Goal: Task Accomplishment & Management: Manage account settings

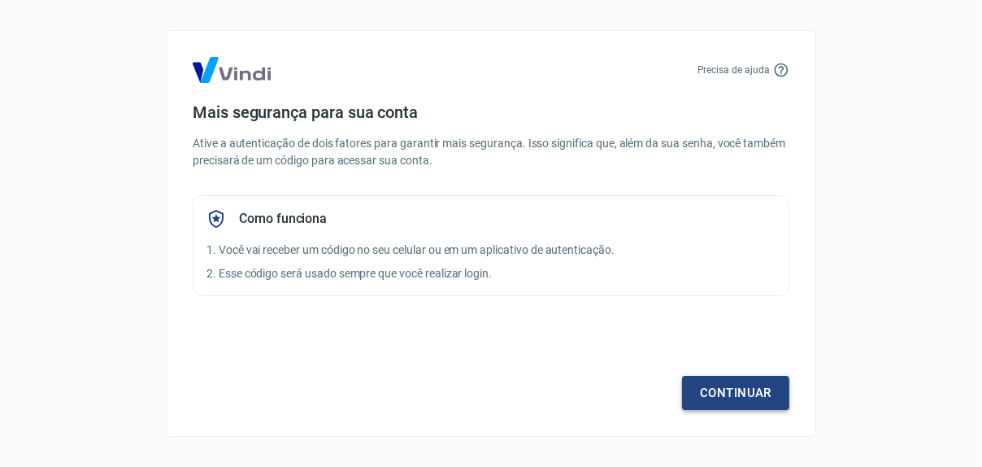
click at [770, 397] on link "Continuar" at bounding box center [735, 393] width 107 height 34
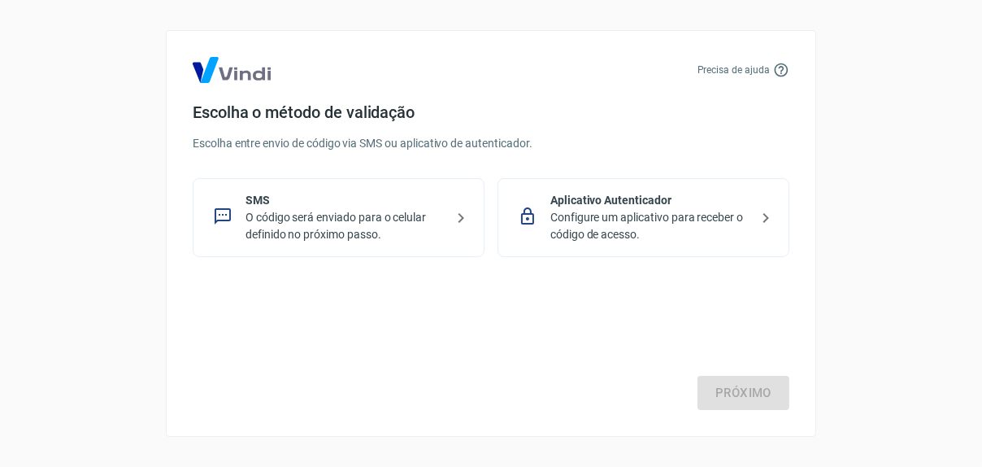
click at [329, 214] on p "O código será enviado para o celular definido no próximo passo." at bounding box center [345, 226] width 199 height 34
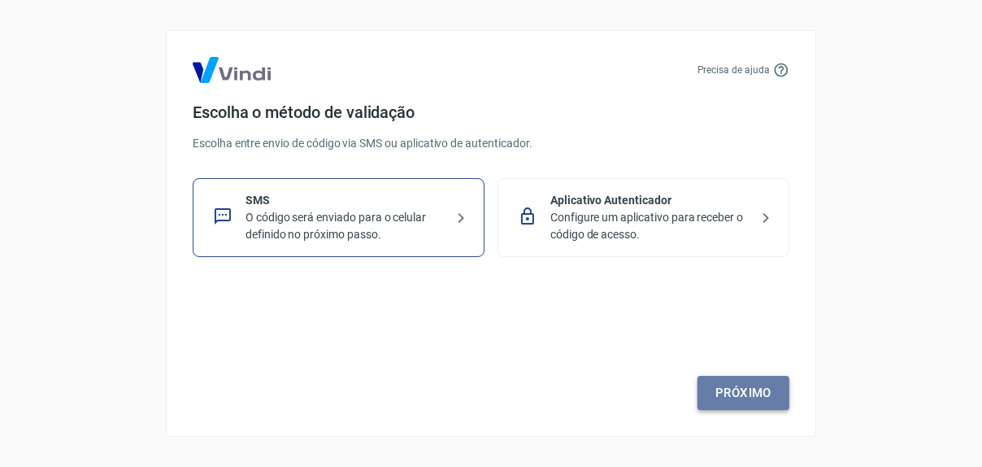
click at [770, 387] on link "Próximo" at bounding box center [744, 393] width 92 height 34
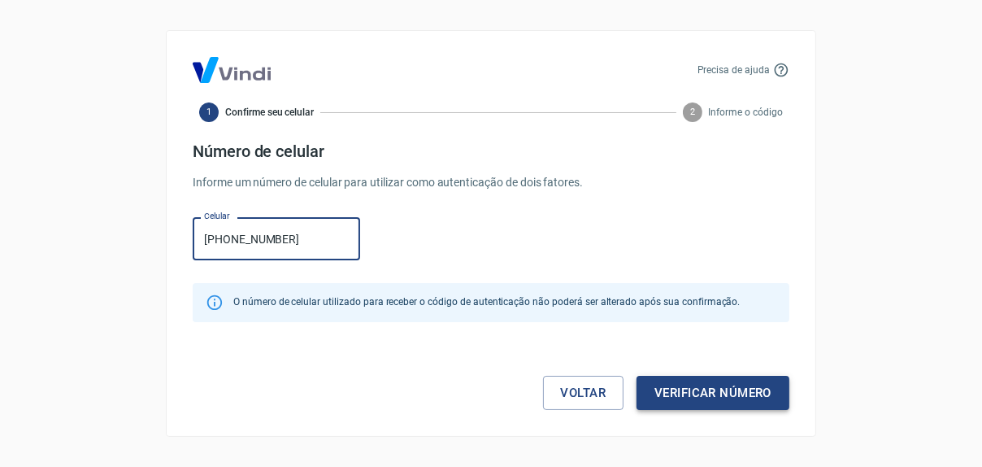
type input "[PHONE_NUMBER]"
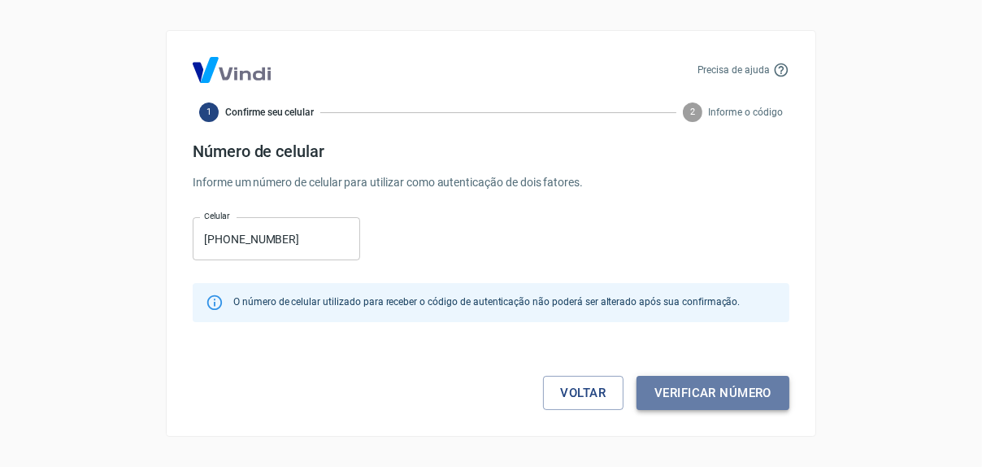
click at [706, 390] on button "Verificar número" at bounding box center [713, 393] width 153 height 34
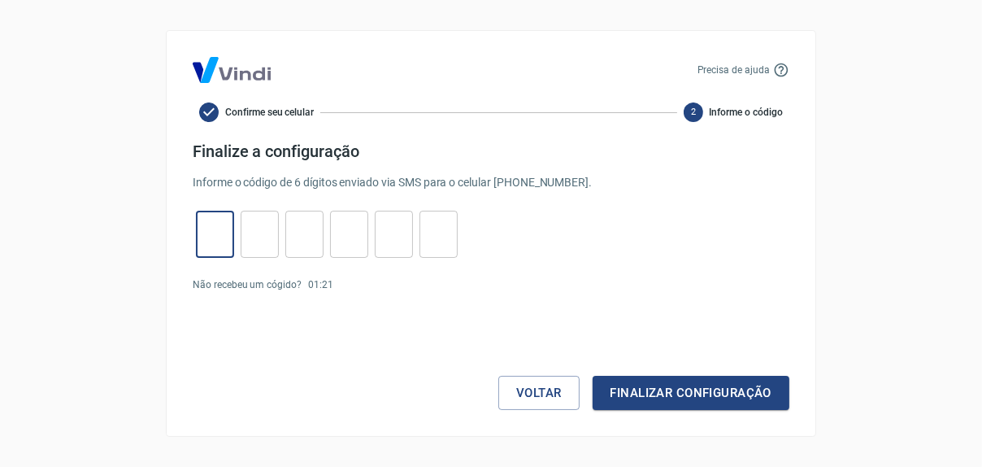
click at [202, 246] on input "tel" at bounding box center [215, 234] width 38 height 35
type input "9"
type input "3"
type input "4"
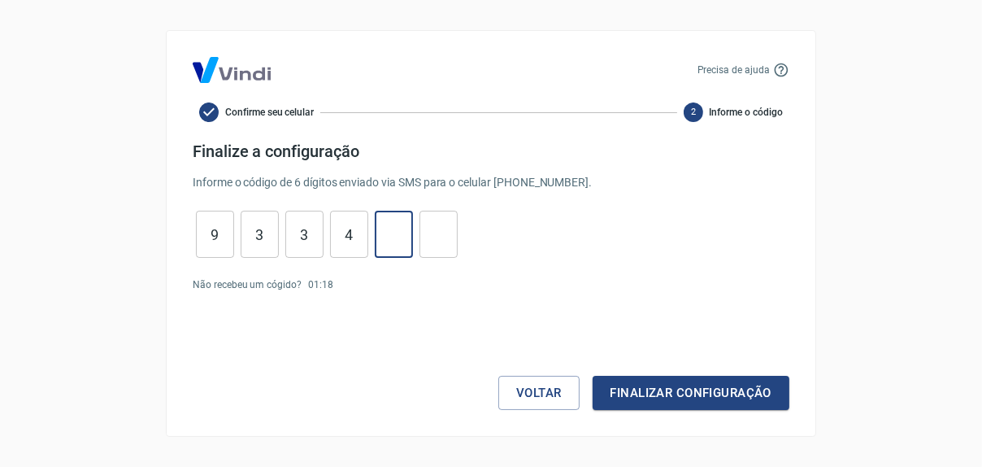
type input "5"
type input "3"
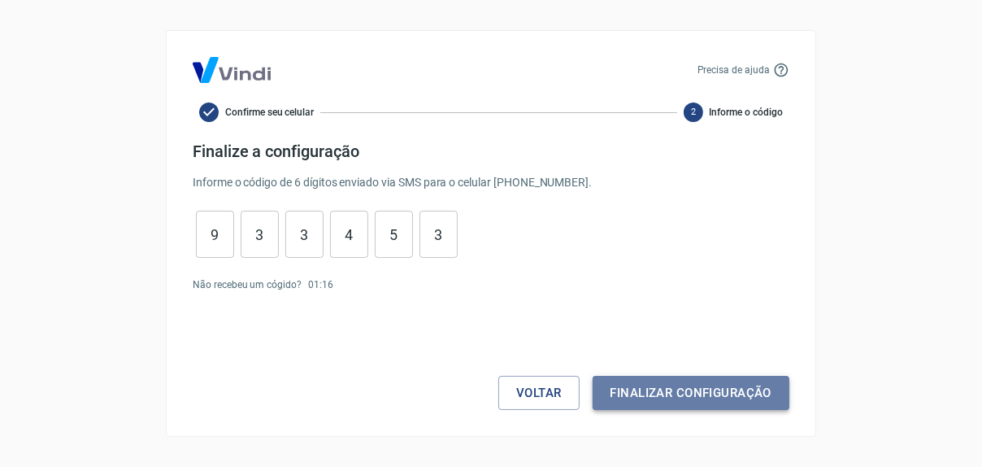
click at [711, 388] on button "Finalizar configuração" at bounding box center [691, 393] width 197 height 34
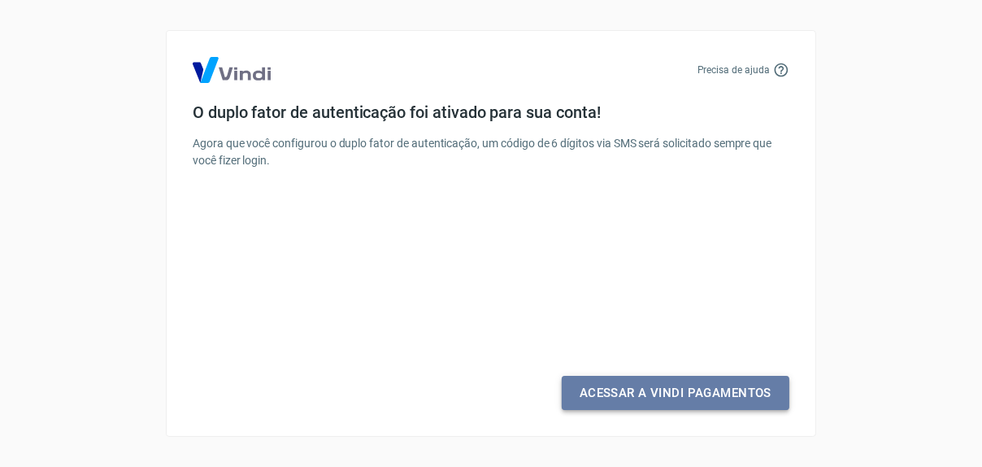
click at [709, 394] on link "Acessar a Vindi Pagamentos" at bounding box center [676, 393] width 228 height 34
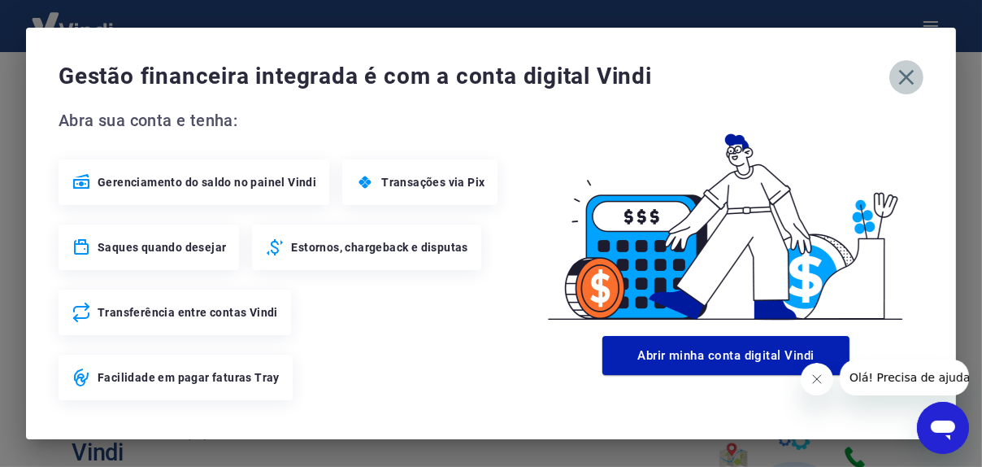
click at [907, 82] on icon "button" at bounding box center [907, 77] width 26 height 26
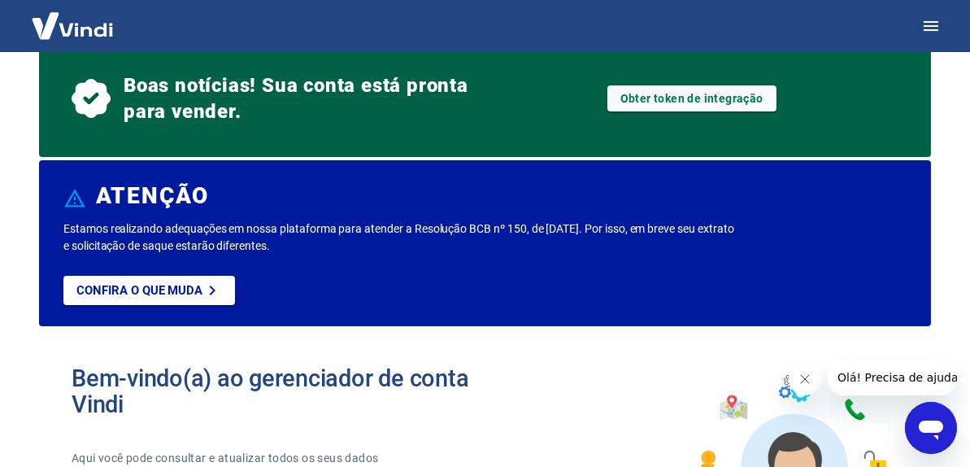
scroll to position [81, 0]
